Goal: Information Seeking & Learning: Learn about a topic

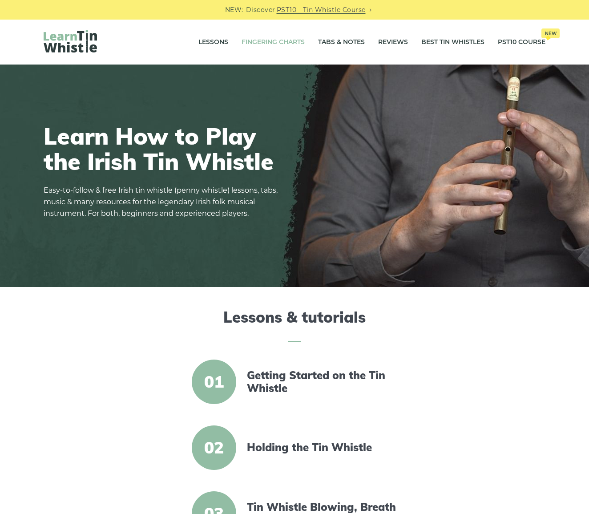
click at [268, 43] on link "Fingering Charts" at bounding box center [273, 42] width 63 height 22
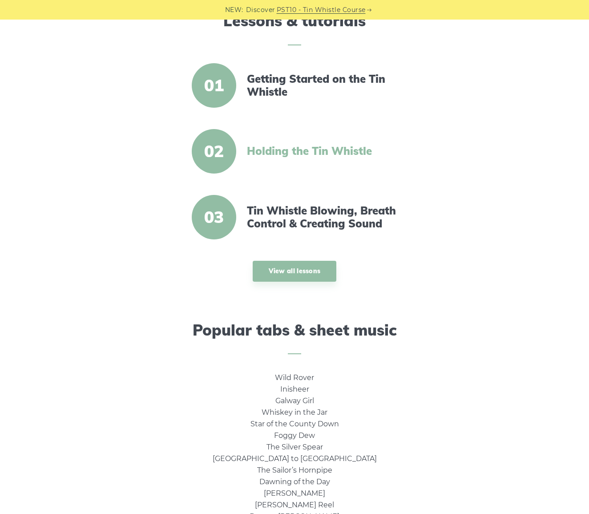
scroll to position [297, 0]
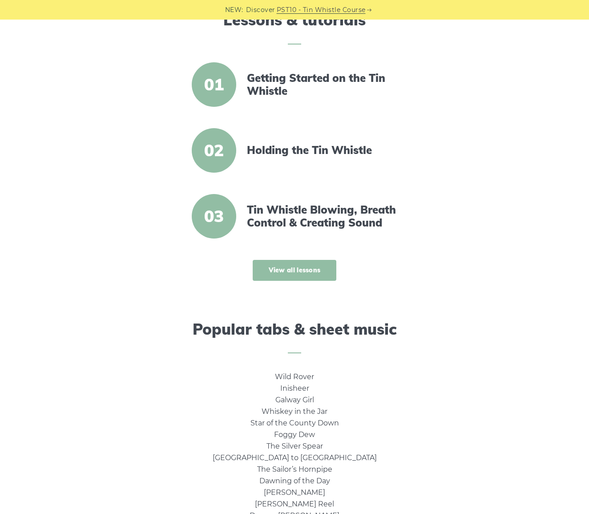
click at [295, 269] on link "View all lessons" at bounding box center [295, 270] width 84 height 21
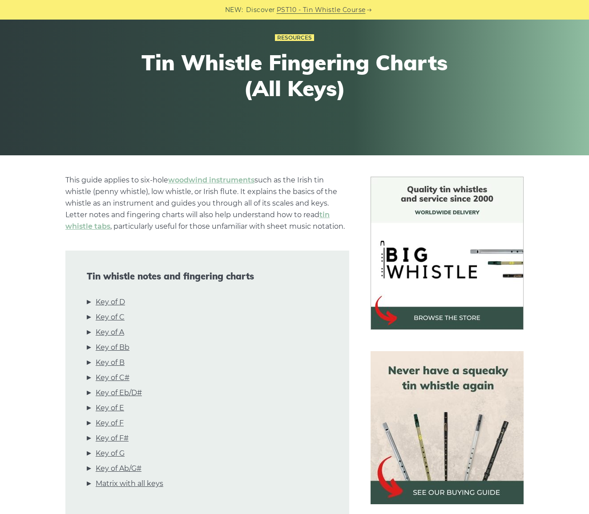
scroll to position [89, 0]
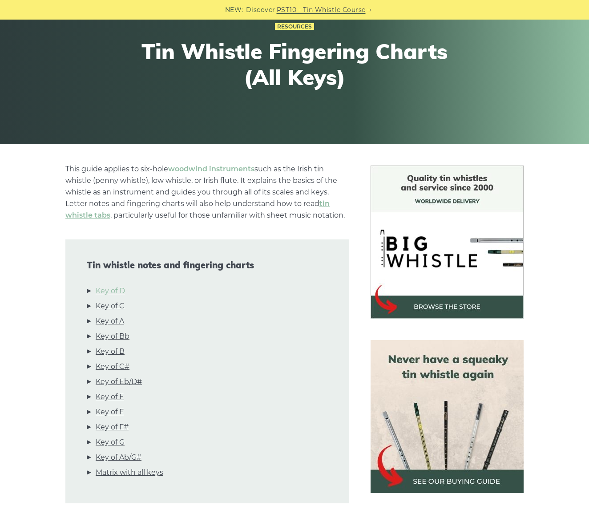
click at [110, 292] on link "Key of D" at bounding box center [110, 291] width 29 height 12
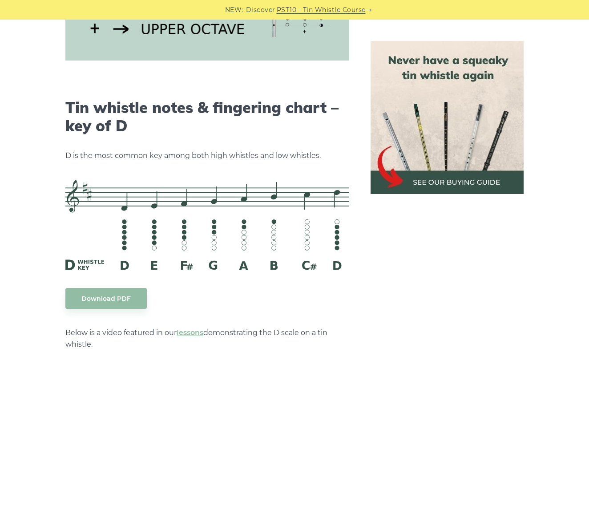
scroll to position [1386, 0]
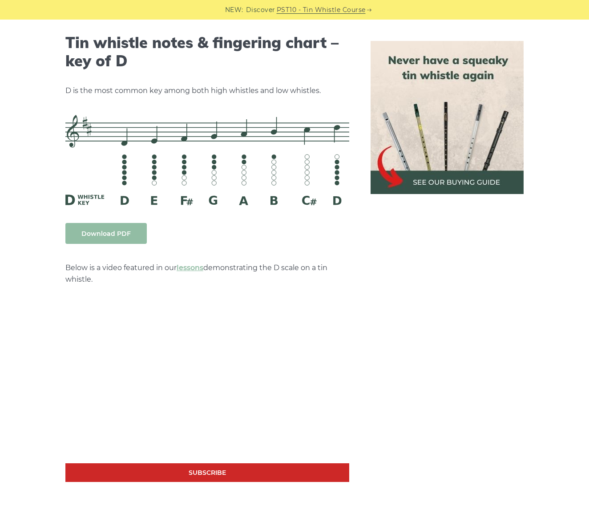
click at [108, 231] on link "Download PDF" at bounding box center [105, 233] width 81 height 21
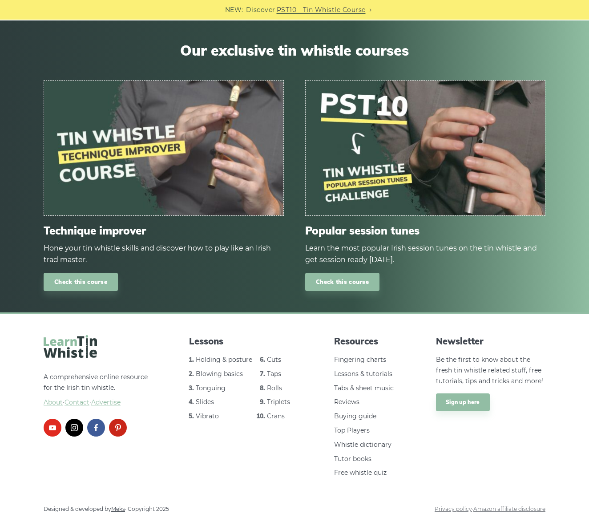
scroll to position [1091, 0]
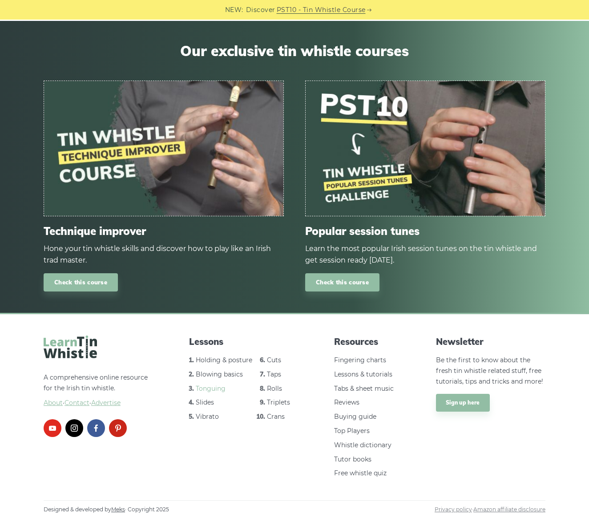
click at [209, 388] on link "Tonguing" at bounding box center [211, 389] width 30 height 8
